Goal: Find contact information: Find contact information

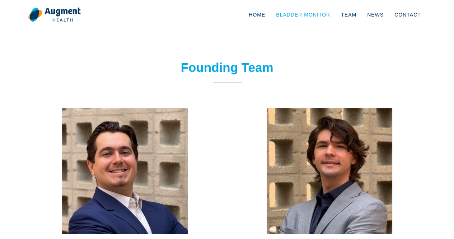
click at [305, 12] on link "Bladder Monitor" at bounding box center [303, 15] width 65 height 24
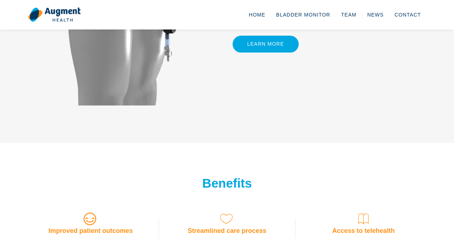
scroll to position [647, 0]
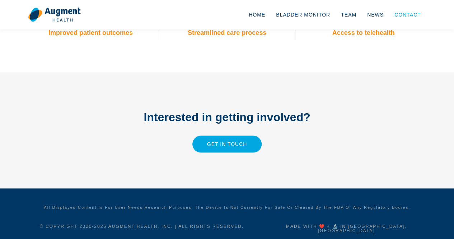
click at [403, 16] on link "Contact" at bounding box center [407, 15] width 37 height 24
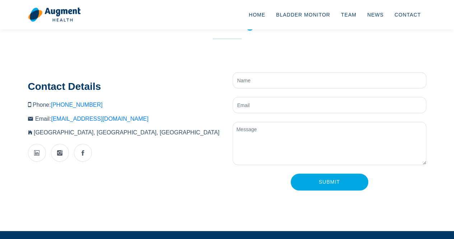
scroll to position [70, 0]
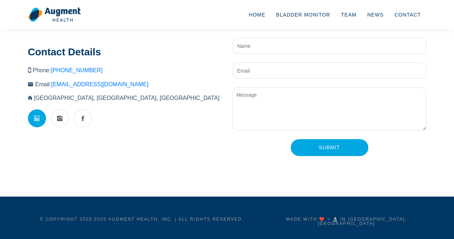
click at [42, 121] on link at bounding box center [37, 118] width 18 height 18
